Goal: Information Seeking & Learning: Learn about a topic

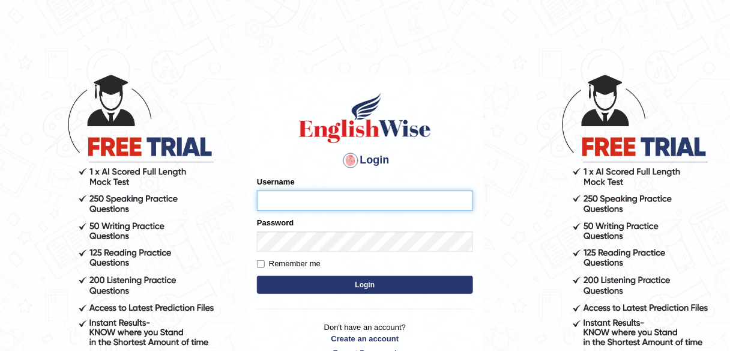
type input "shail123"
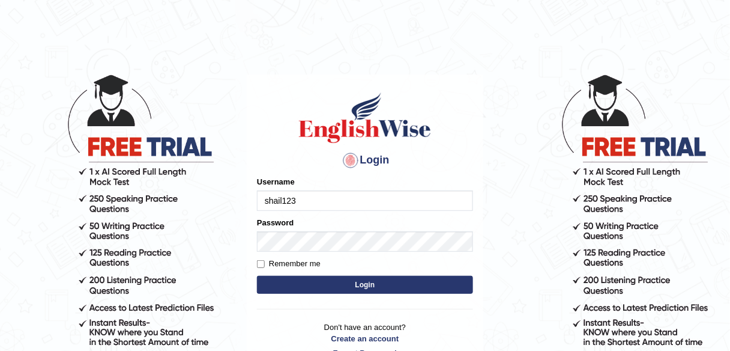
click at [363, 291] on button "Login" at bounding box center [365, 285] width 216 height 18
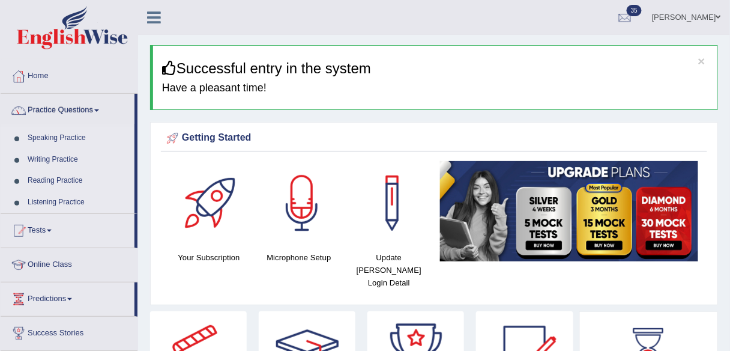
click at [69, 110] on link "Practice Questions" at bounding box center [68, 109] width 134 height 30
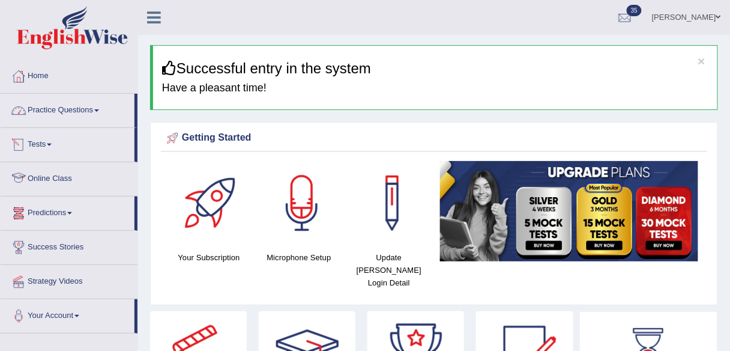
click at [69, 120] on link "Practice Questions" at bounding box center [68, 109] width 134 height 30
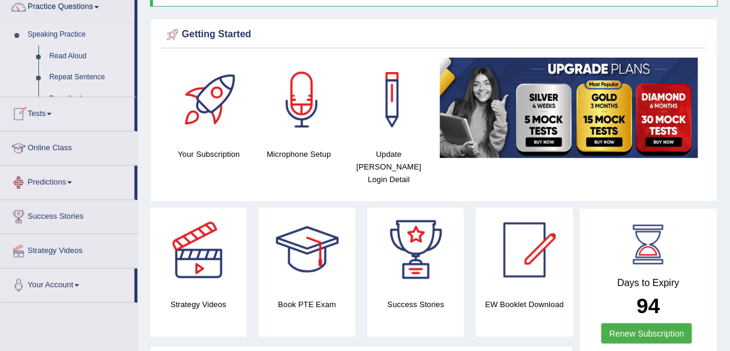
scroll to position [192, 0]
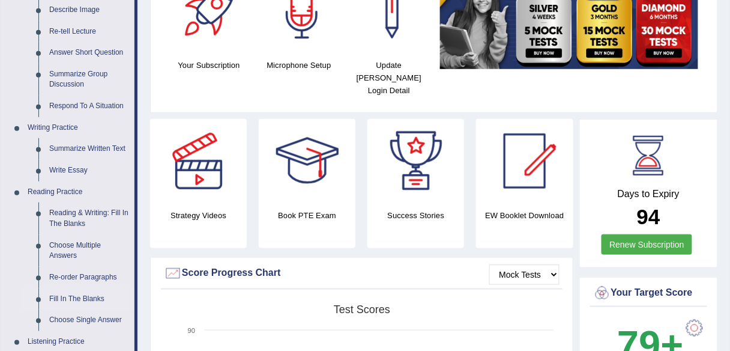
click at [80, 298] on link "Fill In The Blanks" at bounding box center [89, 299] width 91 height 22
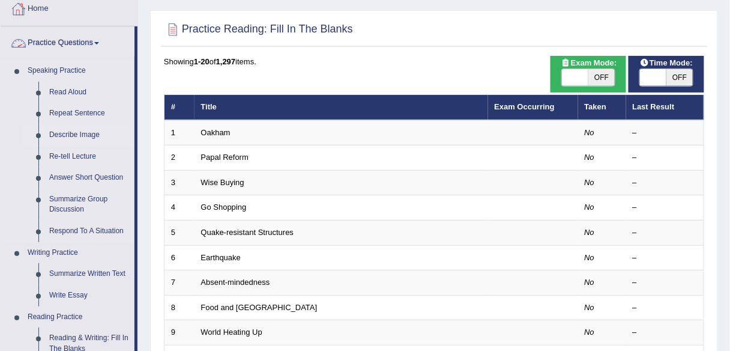
scroll to position [144, 0]
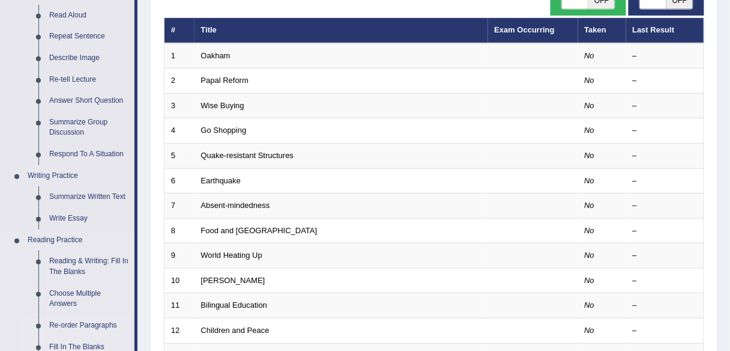
click at [70, 327] on link "Re-order Paragraphs" at bounding box center [89, 326] width 91 height 22
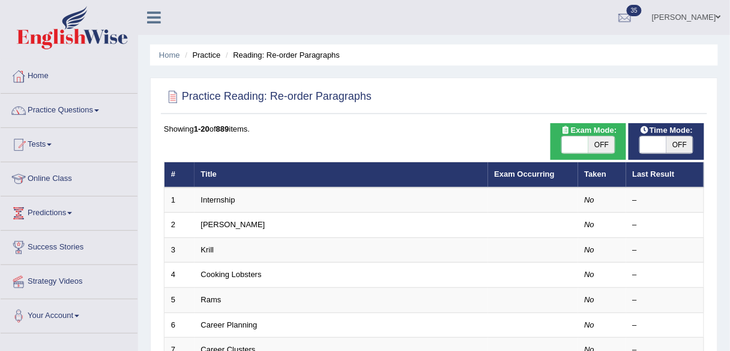
click at [607, 143] on span "OFF" at bounding box center [601, 144] width 26 height 17
checkbox input "true"
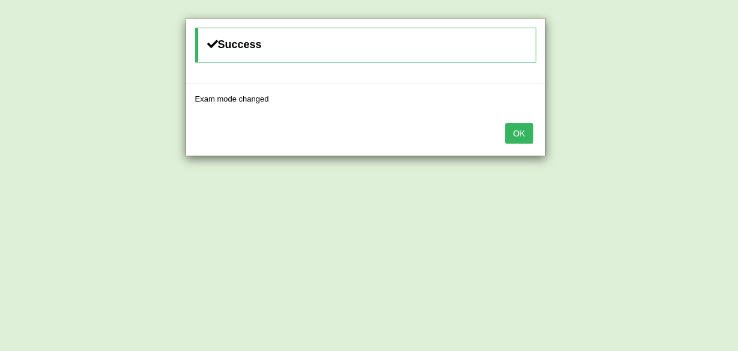
click at [518, 131] on button "OK" at bounding box center [519, 133] width 28 height 20
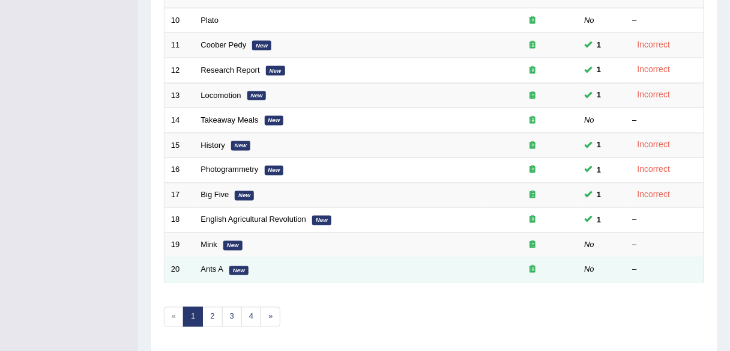
scroll to position [439, 0]
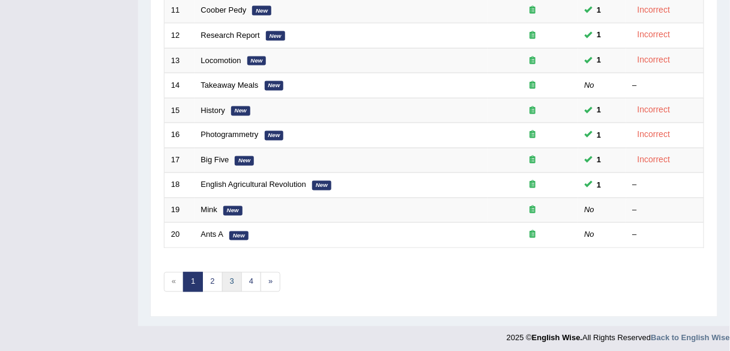
click at [232, 281] on link "3" at bounding box center [232, 282] width 20 height 20
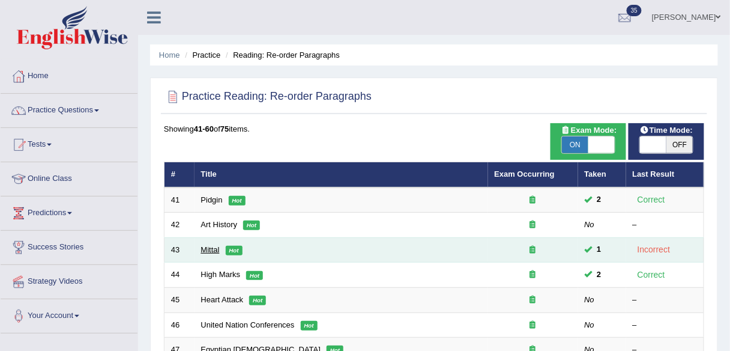
click at [211, 247] on link "Mittal" at bounding box center [210, 249] width 19 height 9
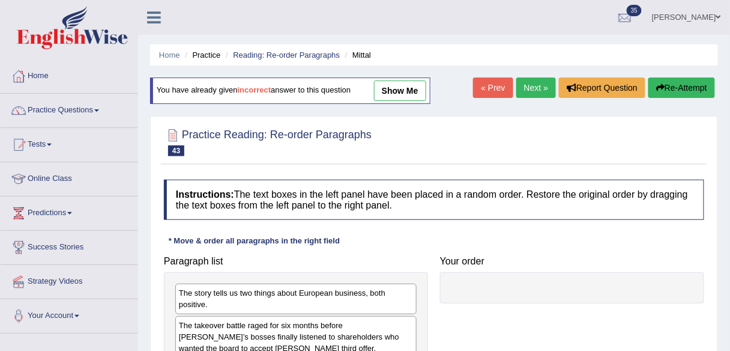
click at [386, 96] on link "show me" at bounding box center [400, 90] width 52 height 20
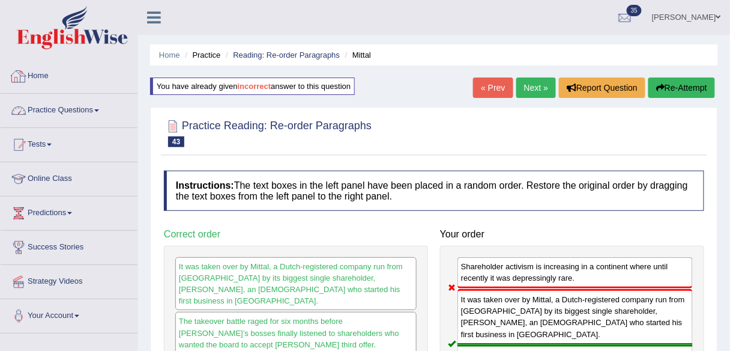
click at [73, 81] on link "Home" at bounding box center [69, 74] width 137 height 30
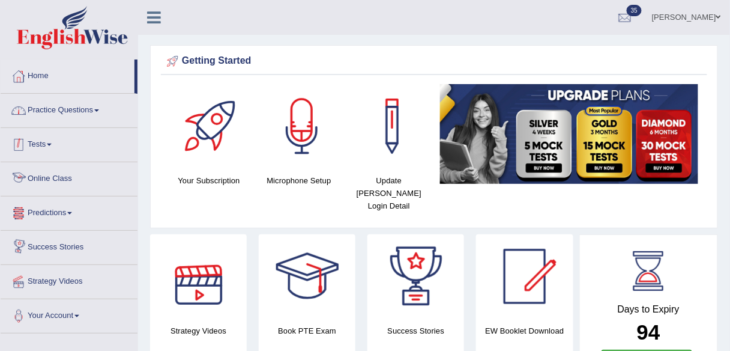
drag, startPoint x: 88, startPoint y: 112, endPoint x: 91, endPoint y: 121, distance: 9.3
click at [88, 112] on link "Practice Questions" at bounding box center [69, 109] width 137 height 30
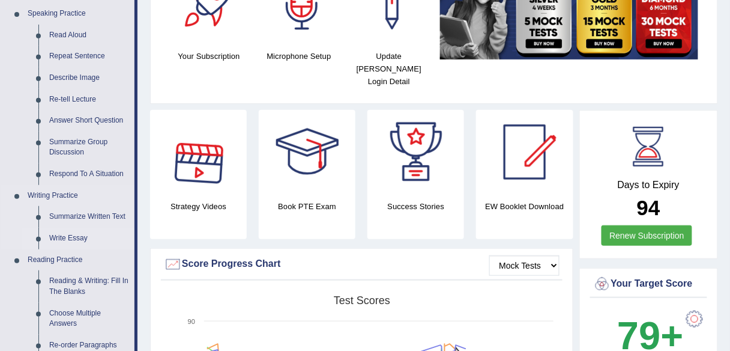
scroll to position [144, 0]
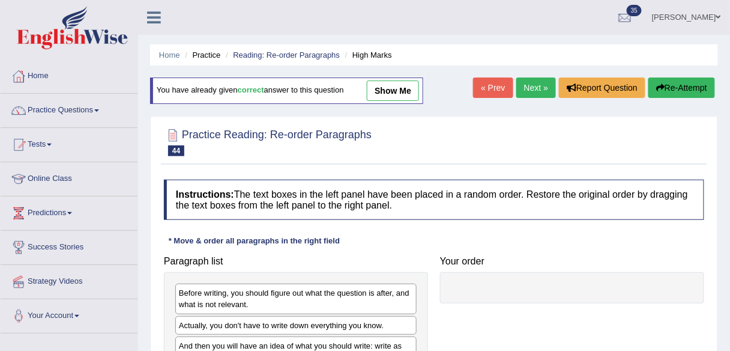
drag, startPoint x: 383, startPoint y: 86, endPoint x: 428, endPoint y: 141, distance: 70.8
click at [384, 87] on link "show me" at bounding box center [393, 90] width 52 height 20
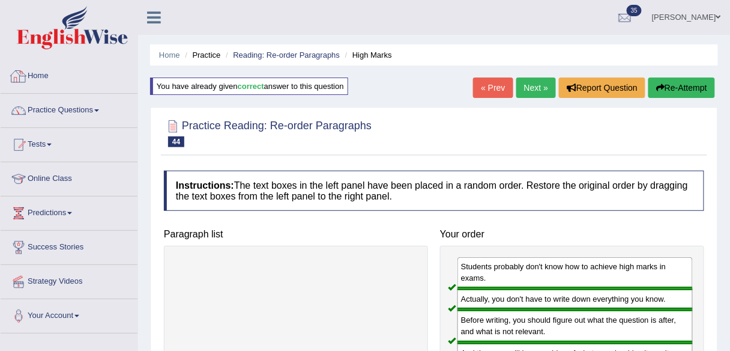
click at [52, 74] on link "Home" at bounding box center [69, 74] width 137 height 30
